Goal: Information Seeking & Learning: Check status

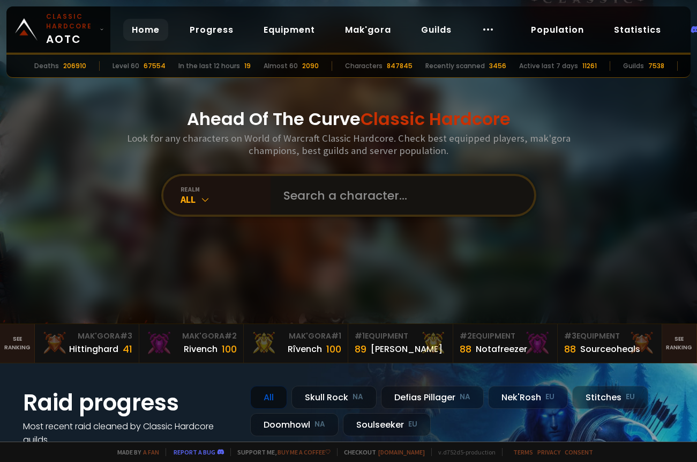
click at [323, 198] on input "text" at bounding box center [399, 195] width 244 height 39
click at [234, 199] on div "All" at bounding box center [226, 199] width 90 height 12
click at [346, 196] on input "text" at bounding box center [399, 195] width 244 height 39
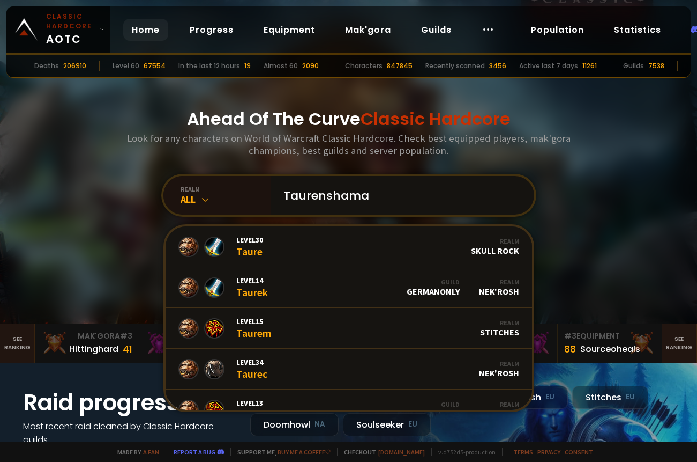
type input "Taurenshaman"
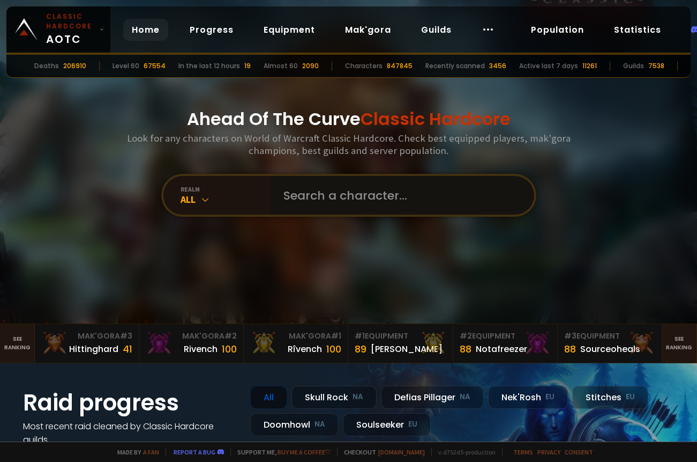
click at [332, 196] on input "text" at bounding box center [399, 195] width 244 height 39
paste input "Taurenshamañ"
type input "Taurenshamañ"
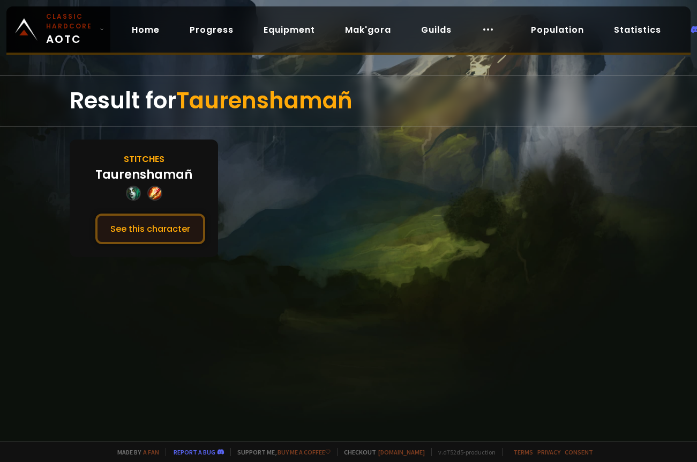
click at [159, 221] on button "See this character" at bounding box center [150, 228] width 110 height 31
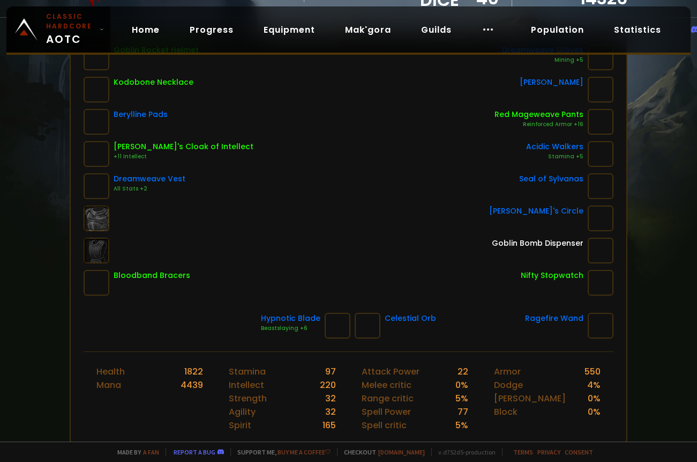
scroll to position [161, 0]
